Goal: Check status: Check status

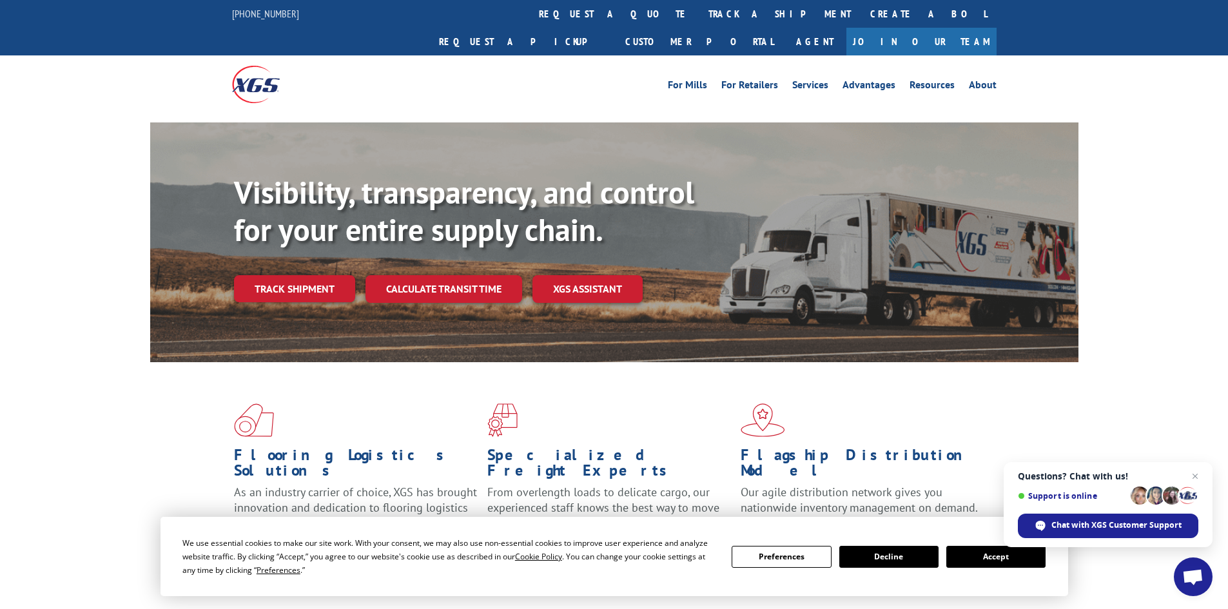
drag, startPoint x: 990, startPoint y: 556, endPoint x: 1011, endPoint y: 551, distance: 21.1
click at [992, 556] on button "Accept" at bounding box center [996, 557] width 99 height 22
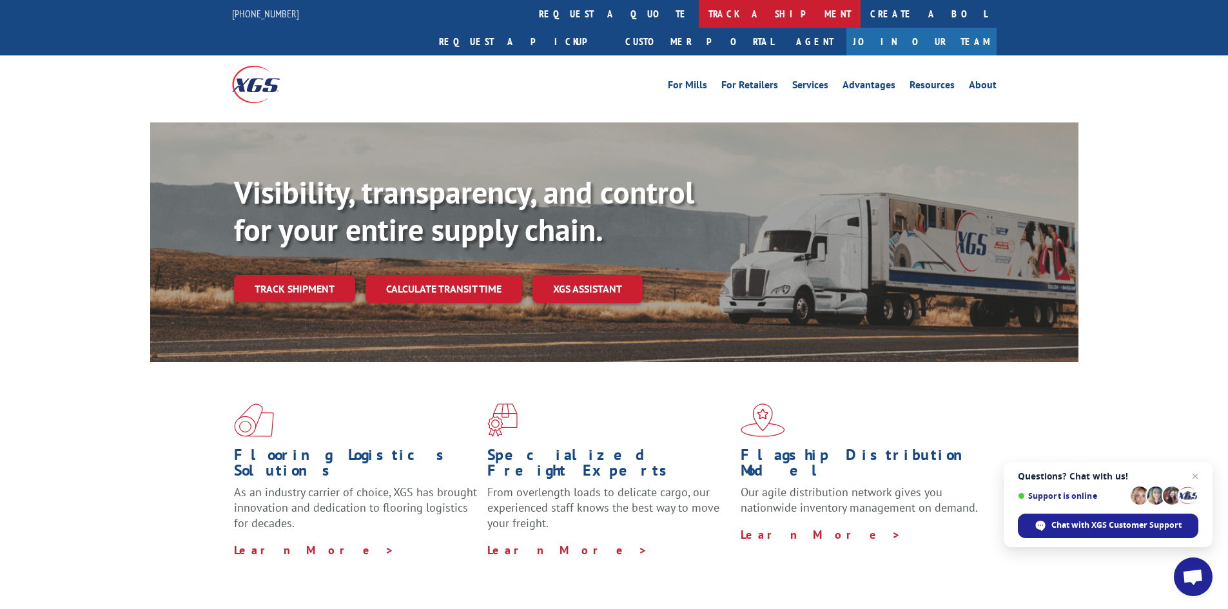
click at [699, 14] on link "track a shipment" at bounding box center [780, 14] width 162 height 28
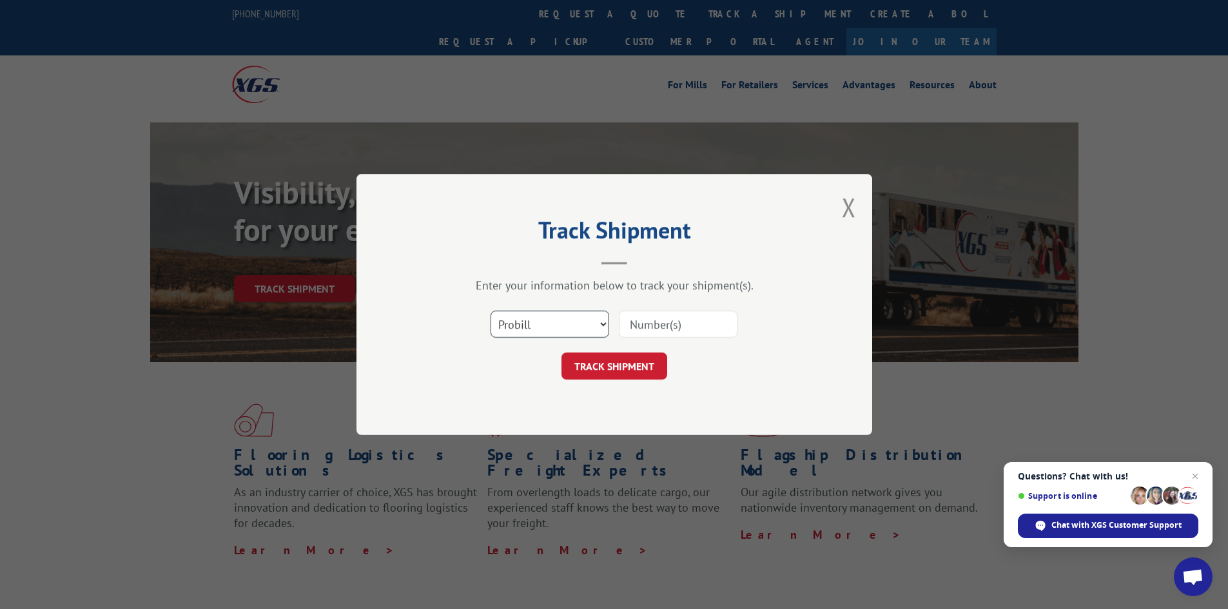
click at [533, 324] on select "Select category... Probill BOL PO" at bounding box center [550, 324] width 119 height 27
select select "bol"
click at [491, 311] on select "Select category... Probill BOL PO" at bounding box center [550, 324] width 119 height 27
click at [647, 331] on input at bounding box center [678, 324] width 119 height 27
paste input "5569265"
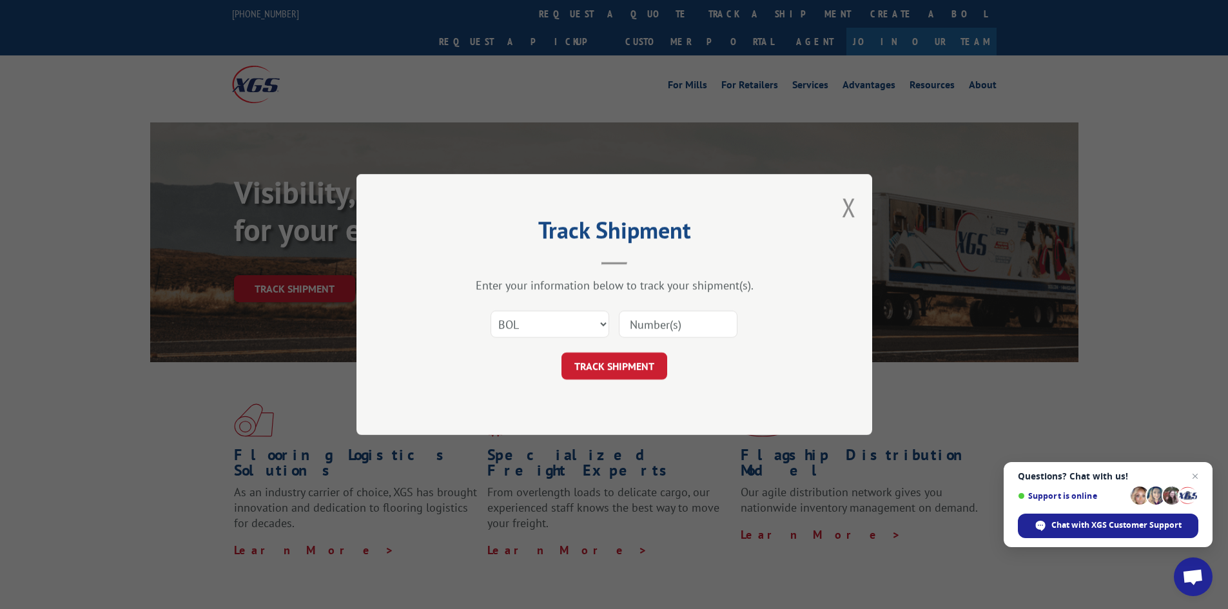
type input "5569265"
click button "TRACK SHIPMENT" at bounding box center [615, 366] width 106 height 27
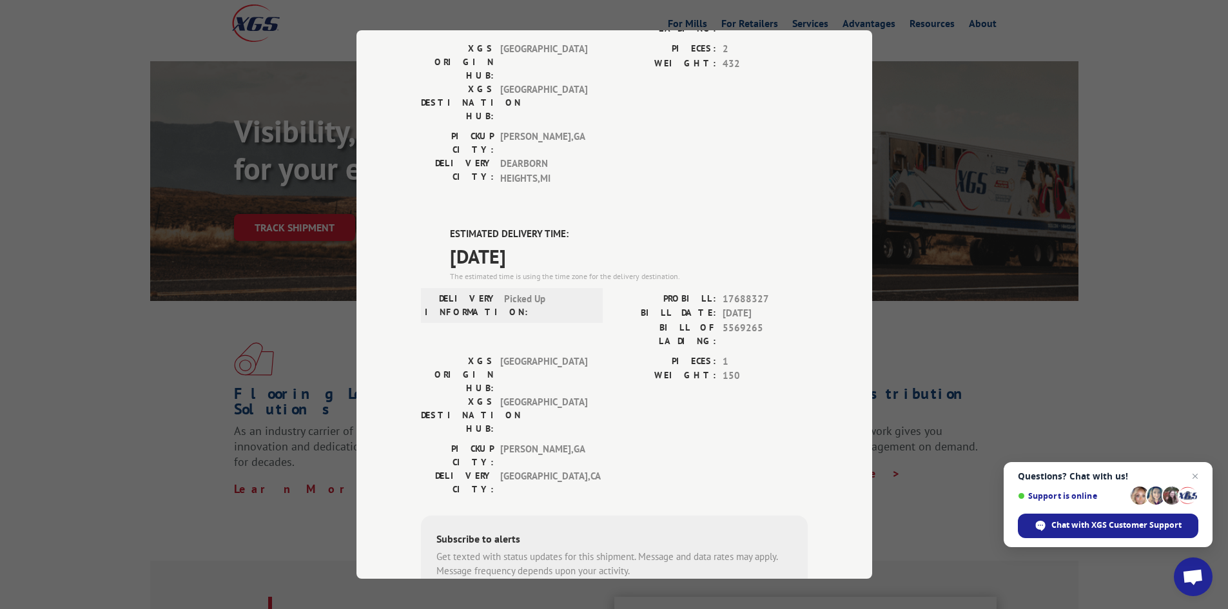
scroll to position [64, 0]
